Goal: Information Seeking & Learning: Check status

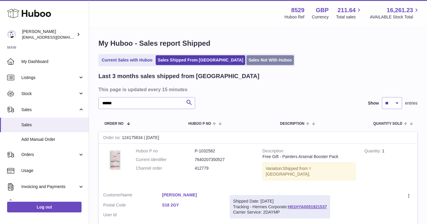
click at [247, 59] on link "Sales Not With Huboo" at bounding box center [270, 60] width 47 height 10
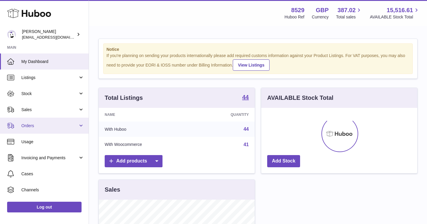
scroll to position [93, 156]
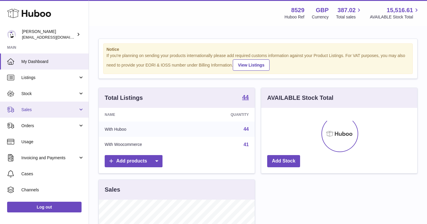
click at [79, 108] on link "Sales" at bounding box center [44, 110] width 89 height 16
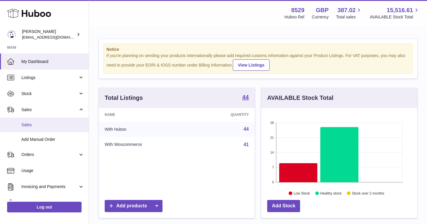
click at [43, 126] on span "Sales" at bounding box center [52, 125] width 63 height 6
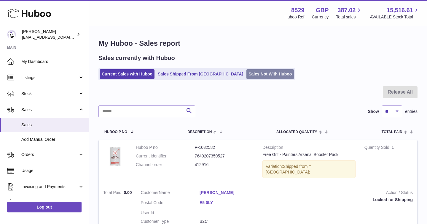
click at [247, 73] on link "Sales Not With Huboo" at bounding box center [270, 74] width 47 height 10
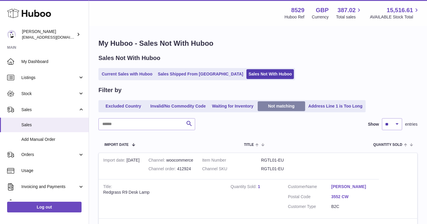
click at [278, 105] on link "Not matching" at bounding box center [281, 106] width 47 height 10
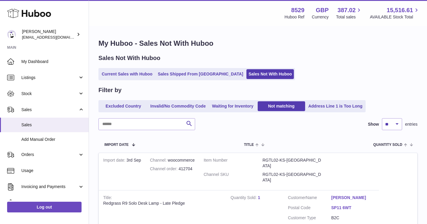
click at [237, 107] on link "Waiting for Inventory" at bounding box center [232, 106] width 47 height 10
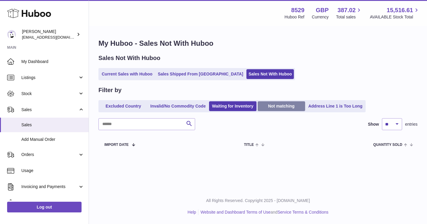
click at [278, 104] on link "Not matching" at bounding box center [281, 106] width 47 height 10
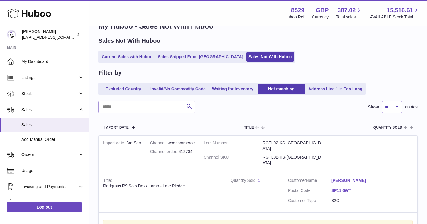
scroll to position [15, 0]
